Goal: Information Seeking & Learning: Learn about a topic

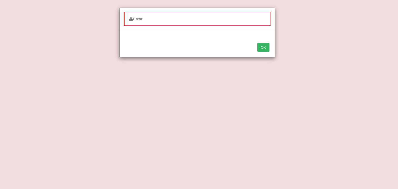
click at [272, 42] on div "OK" at bounding box center [197, 48] width 155 height 18
click at [266, 48] on button "OK" at bounding box center [263, 47] width 12 height 9
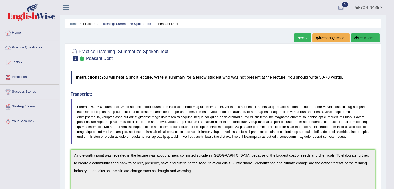
click at [36, 46] on link "Practice Questions" at bounding box center [29, 46] width 59 height 13
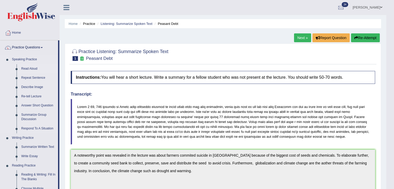
click at [26, 67] on link "Read Aloud" at bounding box center [38, 68] width 39 height 9
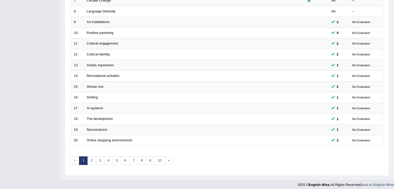
scroll to position [152, 0]
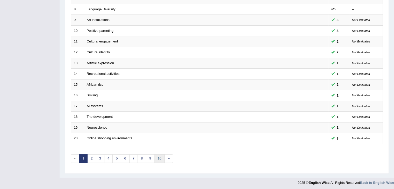
click at [158, 159] on link "10" at bounding box center [159, 158] width 10 height 9
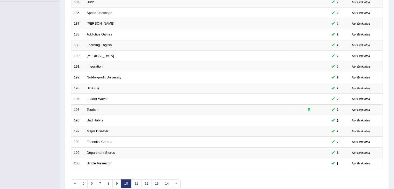
scroll to position [152, 0]
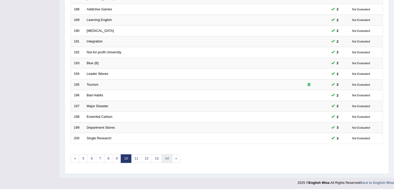
click at [165, 155] on link "14" at bounding box center [167, 158] width 10 height 9
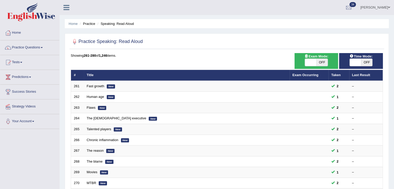
scroll to position [152, 0]
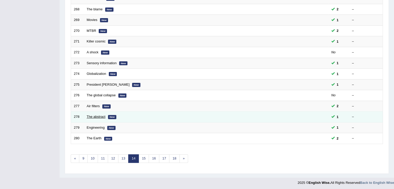
click at [98, 115] on link "The abstract" at bounding box center [96, 117] width 19 height 4
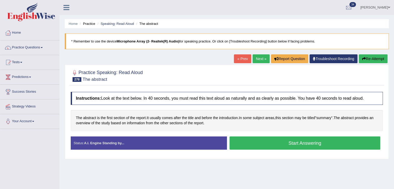
click at [257, 138] on button "Start Answering" at bounding box center [304, 142] width 151 height 13
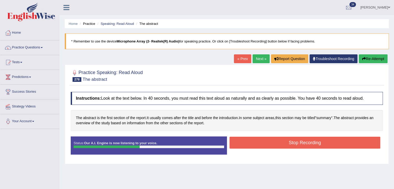
click at [257, 138] on button "Stop Recording" at bounding box center [304, 143] width 151 height 12
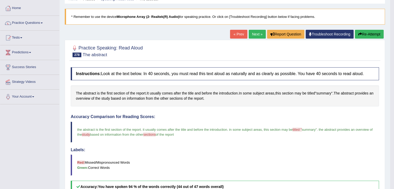
scroll to position [24, 0]
click at [252, 32] on link "Next »" at bounding box center [256, 34] width 17 height 9
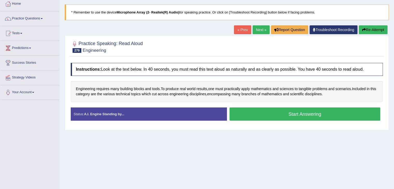
click at [246, 112] on button "Start Answering" at bounding box center [304, 113] width 151 height 13
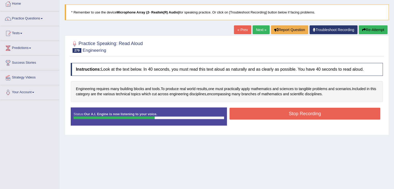
click at [246, 112] on button "Stop Recording" at bounding box center [304, 114] width 151 height 12
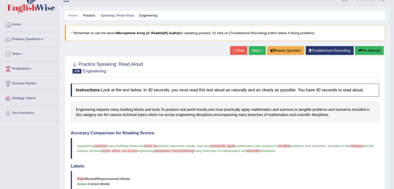
scroll to position [8, 0]
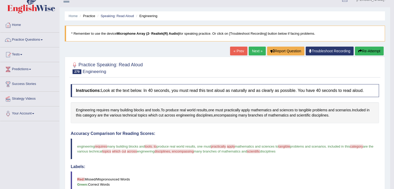
click at [255, 50] on link "Next »" at bounding box center [256, 51] width 17 height 9
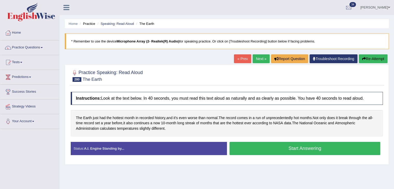
click at [252, 150] on button "Start Answering" at bounding box center [304, 148] width 151 height 13
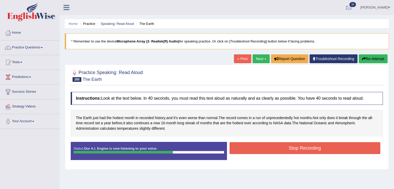
click at [252, 150] on button "Stop Recording" at bounding box center [304, 148] width 151 height 12
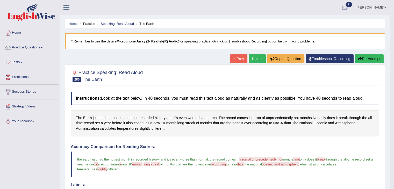
click at [252, 60] on link "Next »" at bounding box center [256, 58] width 17 height 9
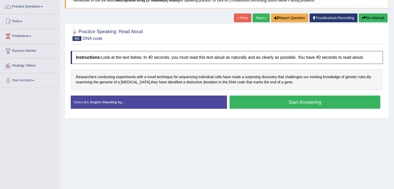
scroll to position [41, 0]
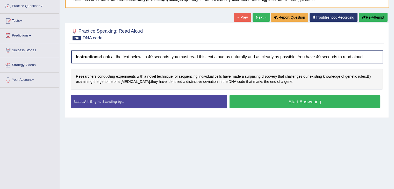
click at [244, 98] on button "Start Answering" at bounding box center [304, 101] width 151 height 13
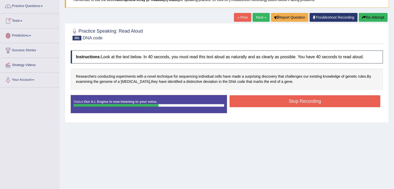
scroll to position [19, 0]
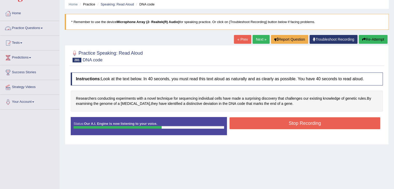
click at [42, 25] on link "Practice Questions" at bounding box center [29, 27] width 59 height 13
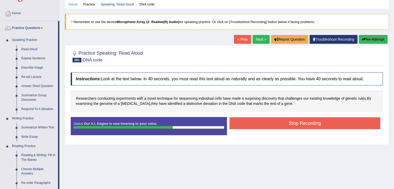
click at [371, 40] on button "Re-Attempt" at bounding box center [372, 39] width 29 height 9
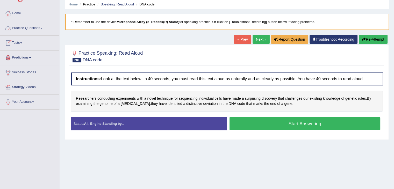
click at [41, 26] on link "Practice Questions" at bounding box center [29, 27] width 59 height 13
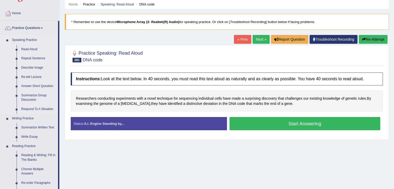
click at [29, 58] on link "Repeat Sentence" at bounding box center [38, 58] width 39 height 9
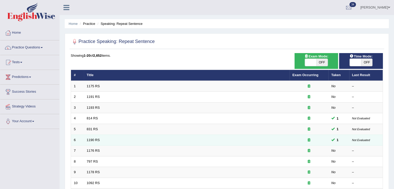
scroll to position [152, 0]
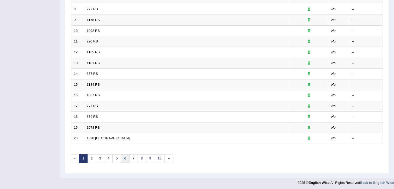
click at [126, 159] on link "6" at bounding box center [125, 158] width 9 height 9
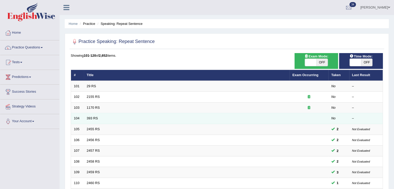
click at [85, 117] on td "393 RS" at bounding box center [187, 118] width 206 height 11
click at [92, 118] on link "393 RS" at bounding box center [92, 118] width 11 height 4
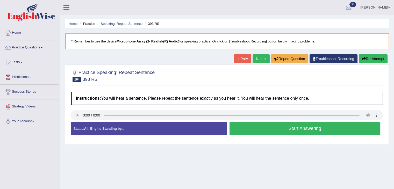
click at [260, 58] on link "Next »" at bounding box center [260, 58] width 17 height 9
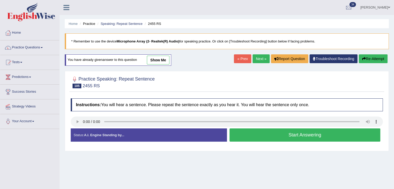
click at [261, 55] on link "Next »" at bounding box center [260, 58] width 17 height 9
click at [78, 127] on div at bounding box center [227, 122] width 312 height 12
click at [261, 61] on link "Next »" at bounding box center [260, 58] width 17 height 9
click at [256, 57] on link "Next »" at bounding box center [260, 58] width 17 height 9
click at [260, 56] on link "Next »" at bounding box center [260, 58] width 17 height 9
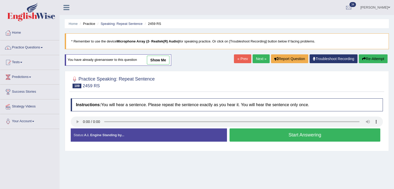
click at [261, 59] on link "Next »" at bounding box center [260, 58] width 17 height 9
click at [257, 59] on link "Next »" at bounding box center [260, 58] width 17 height 9
click at [255, 60] on link "Next »" at bounding box center [260, 58] width 17 height 9
click at [262, 55] on link "Next »" at bounding box center [260, 58] width 17 height 9
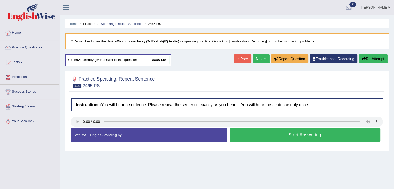
click at [259, 57] on link "Next »" at bounding box center [260, 58] width 17 height 9
click at [253, 60] on link "Next »" at bounding box center [260, 58] width 17 height 9
click at [257, 58] on link "Next »" at bounding box center [260, 58] width 17 height 9
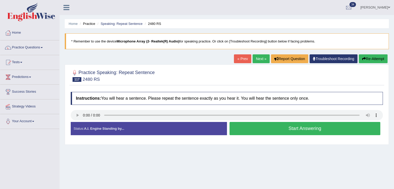
click at [255, 62] on link "Next »" at bounding box center [260, 58] width 17 height 9
click at [257, 57] on link "Next »" at bounding box center [260, 58] width 17 height 9
click at [258, 60] on link "Next »" at bounding box center [260, 58] width 17 height 9
click at [257, 58] on link "Next »" at bounding box center [260, 58] width 17 height 9
click at [264, 57] on link "Next »" at bounding box center [260, 58] width 17 height 9
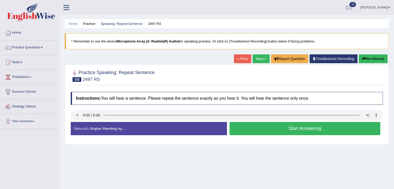
click at [259, 57] on link "Next »" at bounding box center [260, 58] width 17 height 9
click at [263, 58] on link "Next »" at bounding box center [260, 58] width 17 height 9
click at [256, 58] on link "Next »" at bounding box center [260, 58] width 17 height 9
click at [258, 56] on link "Next »" at bounding box center [260, 58] width 17 height 9
click at [254, 60] on link "Next »" at bounding box center [260, 58] width 17 height 9
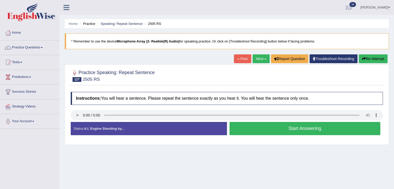
click at [256, 61] on link "Next »" at bounding box center [260, 58] width 17 height 9
click at [42, 47] on span at bounding box center [42, 47] width 2 height 1
